Goal: Task Accomplishment & Management: Manage account settings

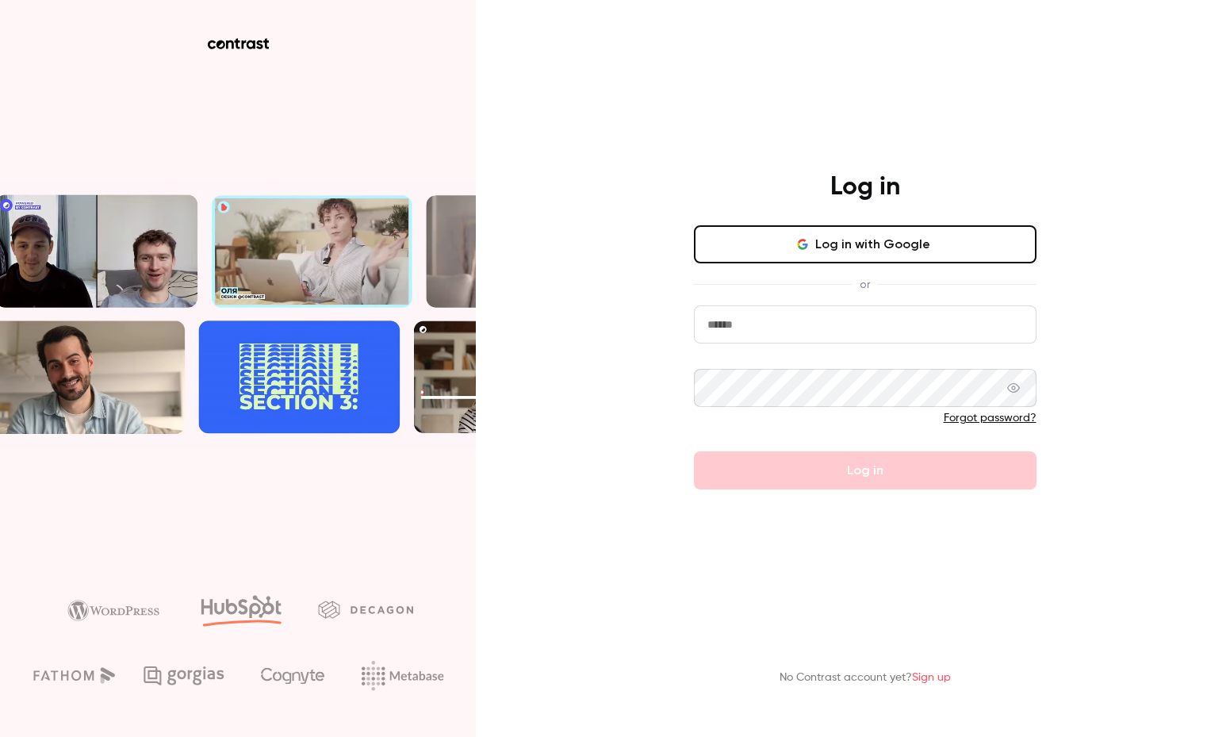
type input "**********"
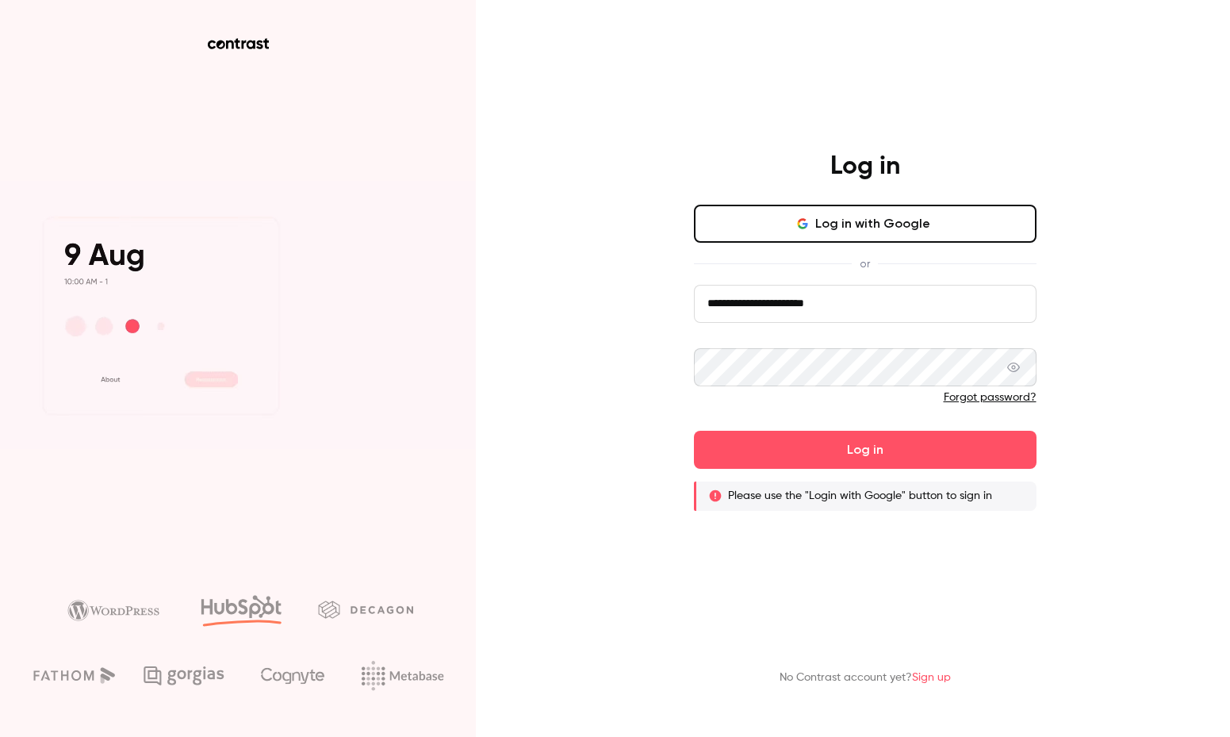
click at [795, 230] on button "Log in with Google" at bounding box center [865, 224] width 343 height 38
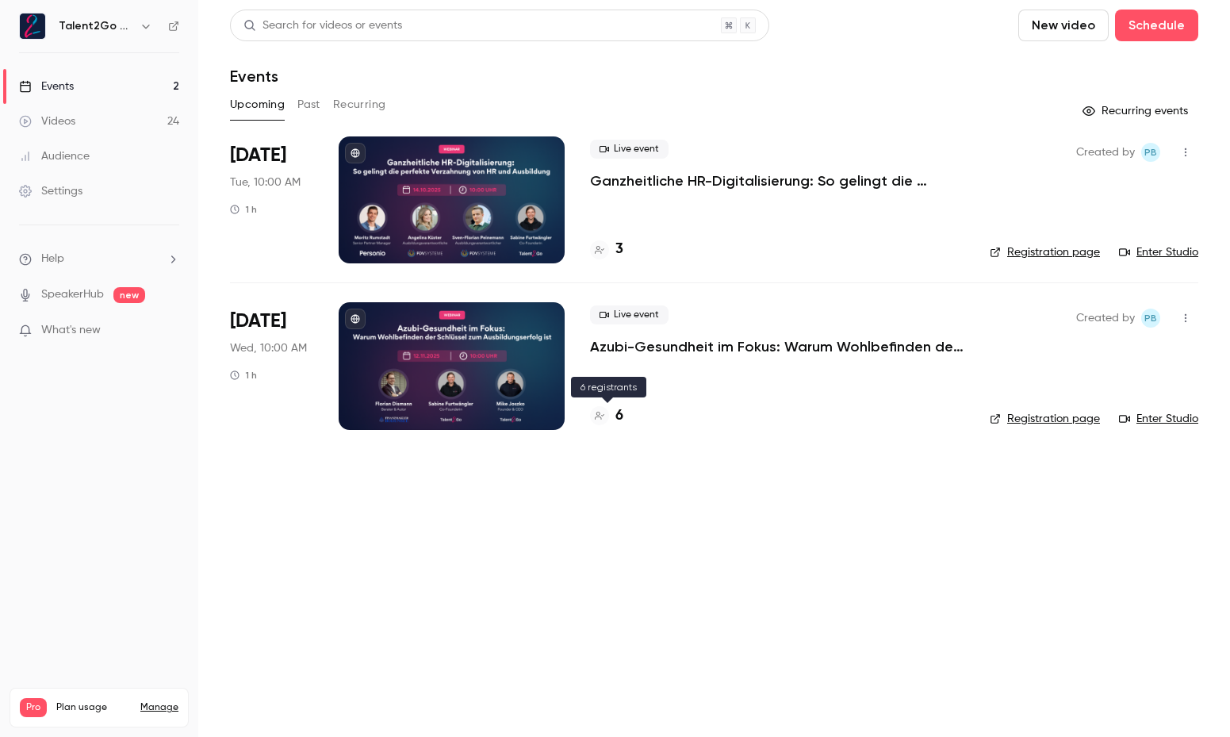
click at [621, 419] on h4 "6" at bounding box center [619, 415] width 8 height 21
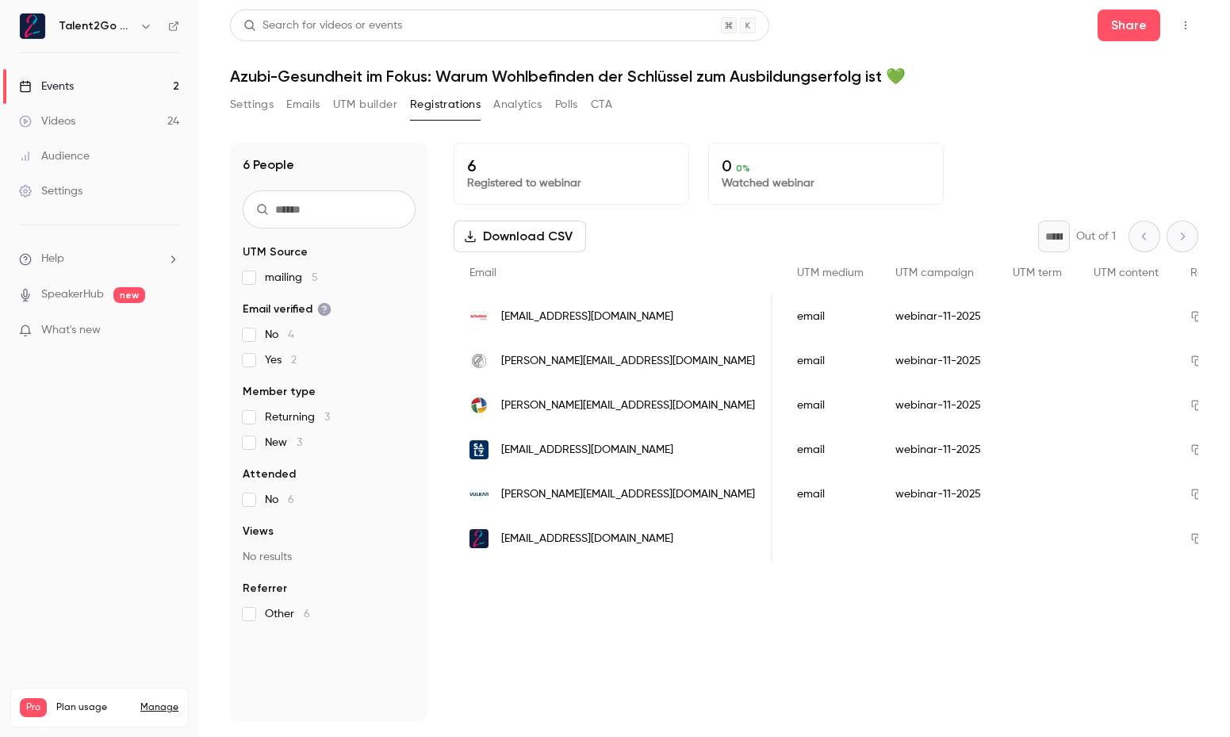
scroll to position [0, 1120]
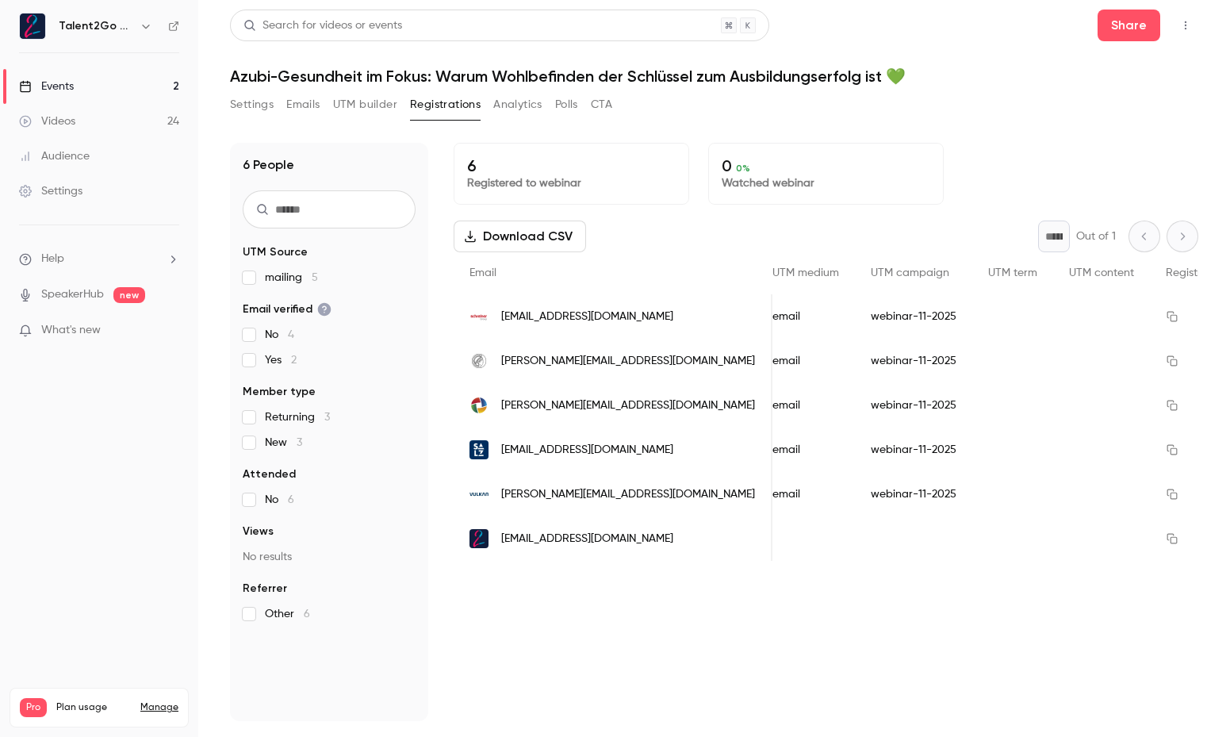
click at [66, 86] on div "Events" at bounding box center [46, 86] width 55 height 16
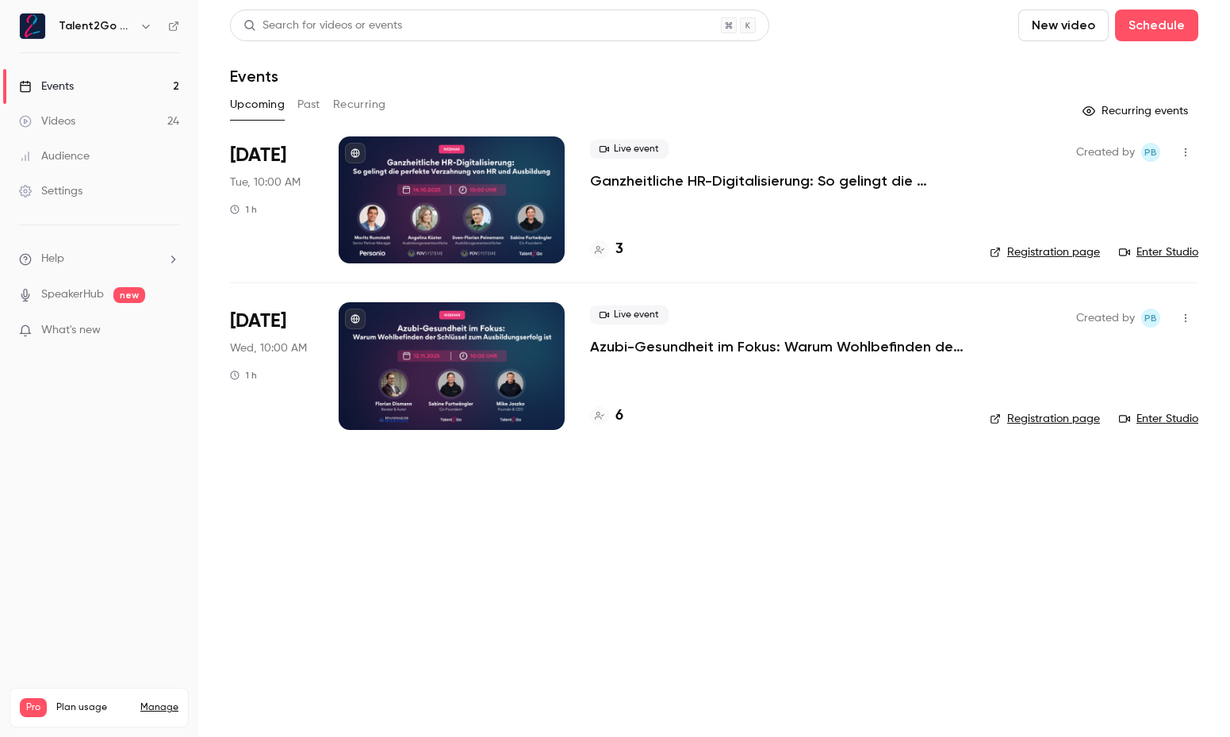
click at [704, 187] on p "Ganzheitliche HR-Digitalisierung: So gelingt die perfekte Verzahnung von HR und…" at bounding box center [777, 180] width 374 height 19
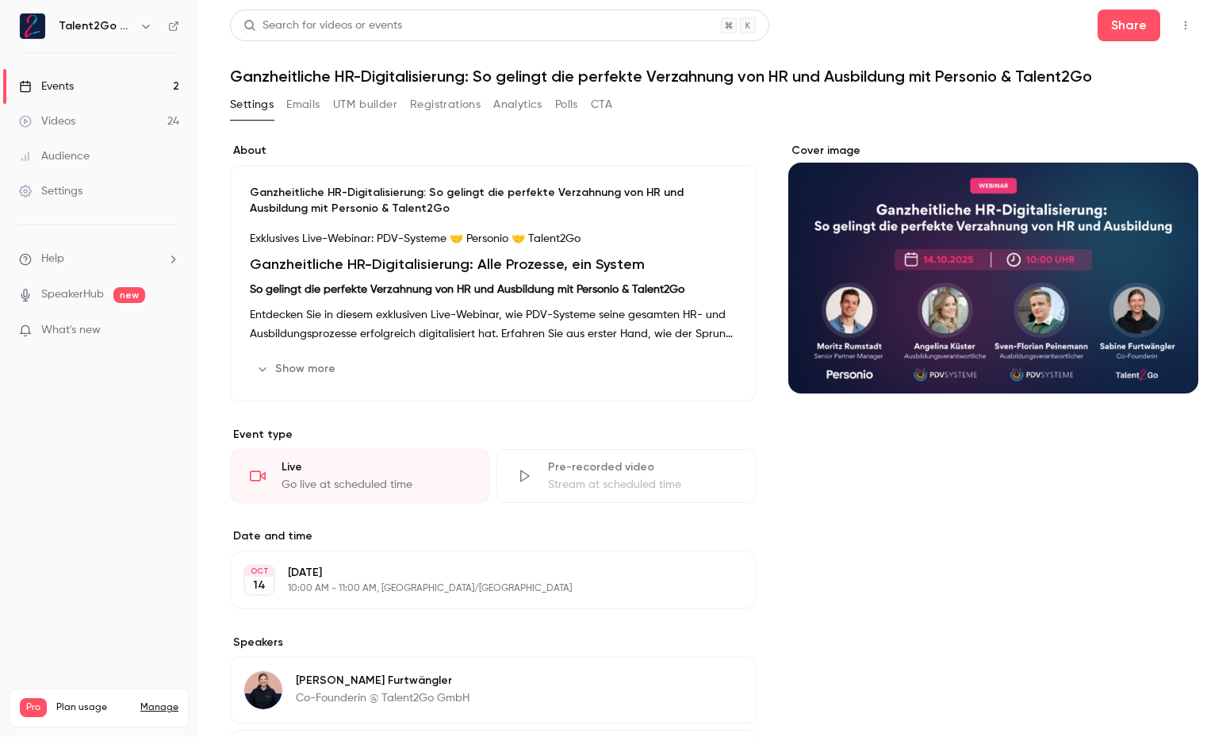
click at [434, 101] on button "Registrations" at bounding box center [445, 104] width 71 height 25
